Goal: Information Seeking & Learning: Learn about a topic

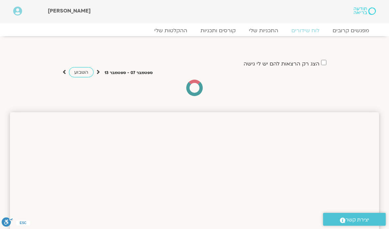
click at [313, 30] on link "לוח שידורים" at bounding box center [305, 30] width 41 height 7
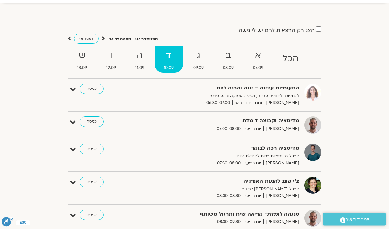
scroll to position [33, 0]
click at [140, 62] on strong "ה" at bounding box center [139, 55] width 27 height 15
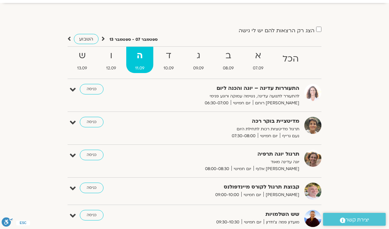
click at [174, 68] on span "10.09" at bounding box center [169, 68] width 28 height 7
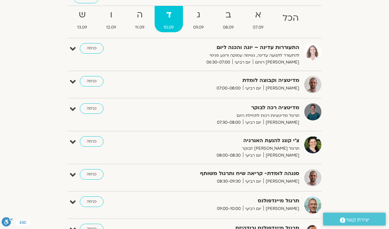
scroll to position [65, 0]
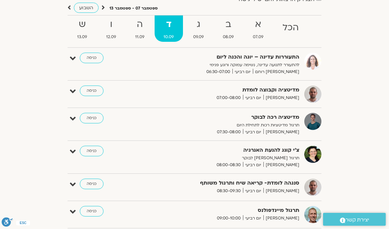
click at [138, 30] on strong "ה" at bounding box center [139, 24] width 27 height 15
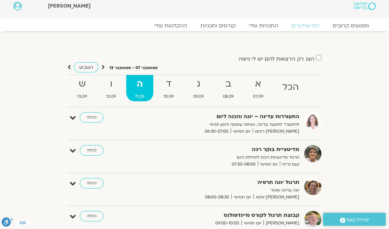
scroll to position [0, 0]
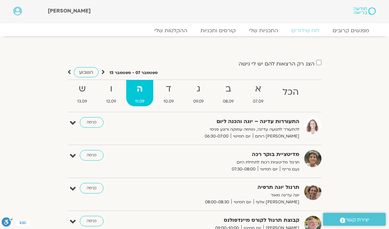
click at [170, 96] on strong "ד" at bounding box center [169, 89] width 28 height 15
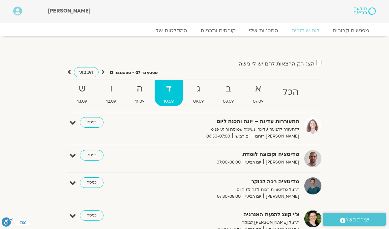
click at [173, 91] on strong "ד" at bounding box center [169, 89] width 28 height 15
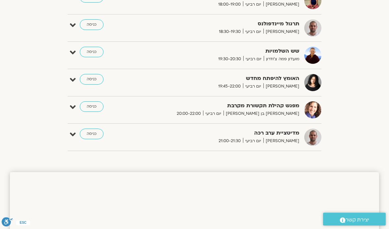
scroll to position [389, 0]
click at [96, 79] on link "כניסה" at bounding box center [92, 79] width 24 height 11
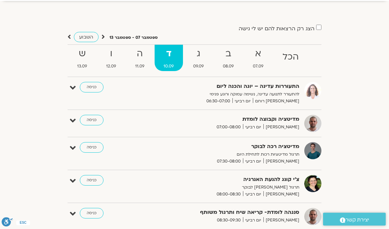
scroll to position [36, 0]
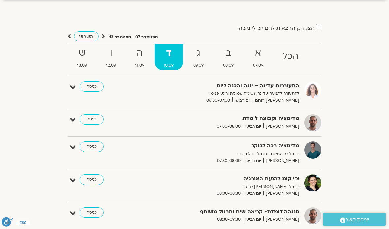
click at [144, 62] on span "11.09" at bounding box center [139, 65] width 27 height 7
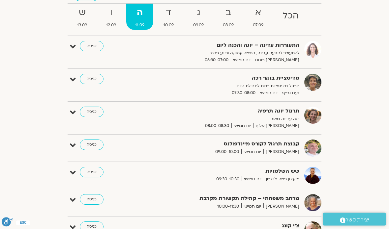
scroll to position [76, 0]
